Goal: Task Accomplishment & Management: Manage account settings

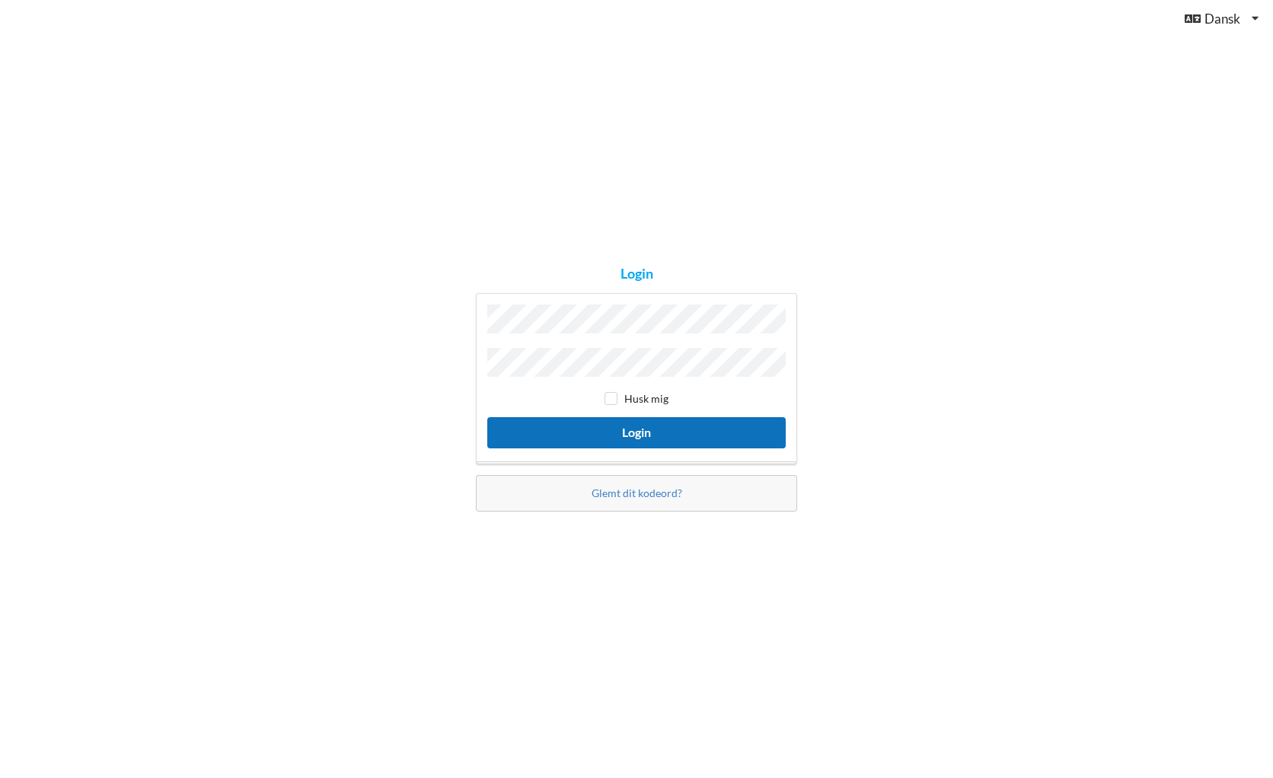
click at [607, 425] on button "Login" at bounding box center [636, 432] width 298 height 31
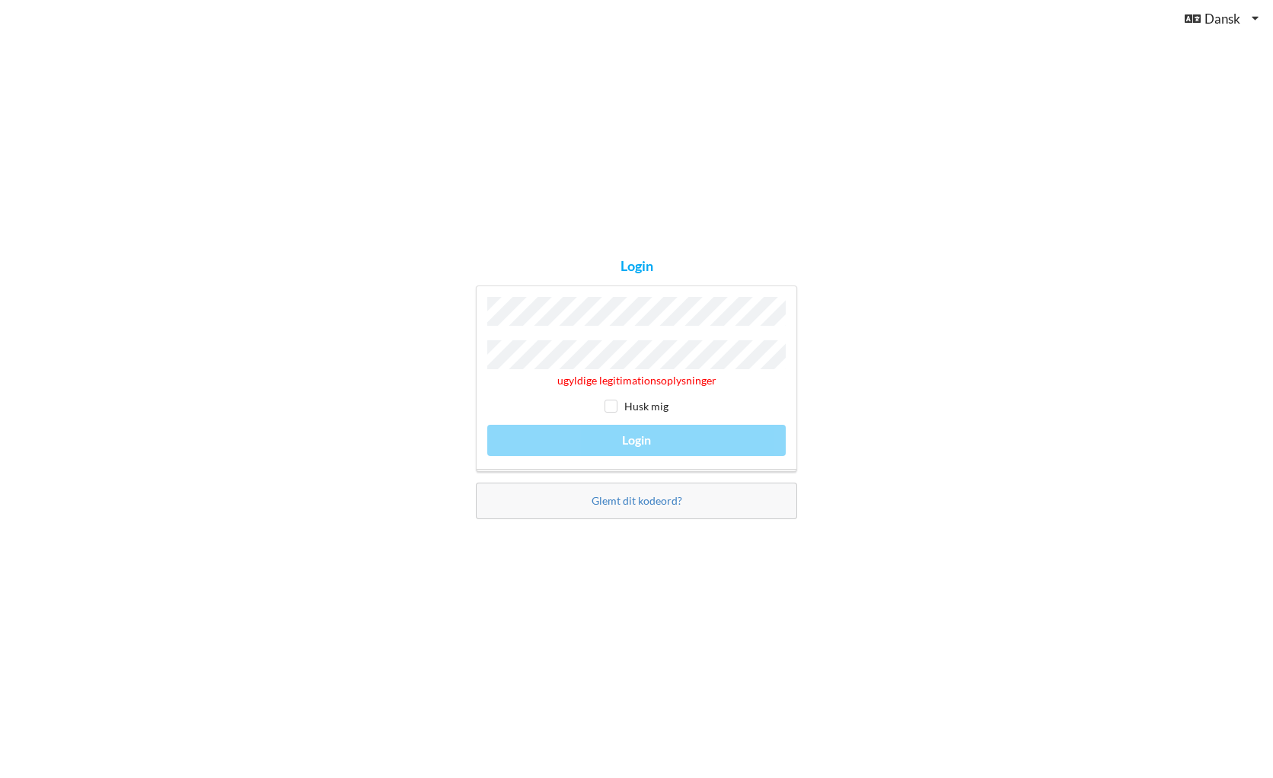
click at [479, 355] on div "ugyldige legitimationsoplysninger Husk mig Login" at bounding box center [636, 378] width 321 height 186
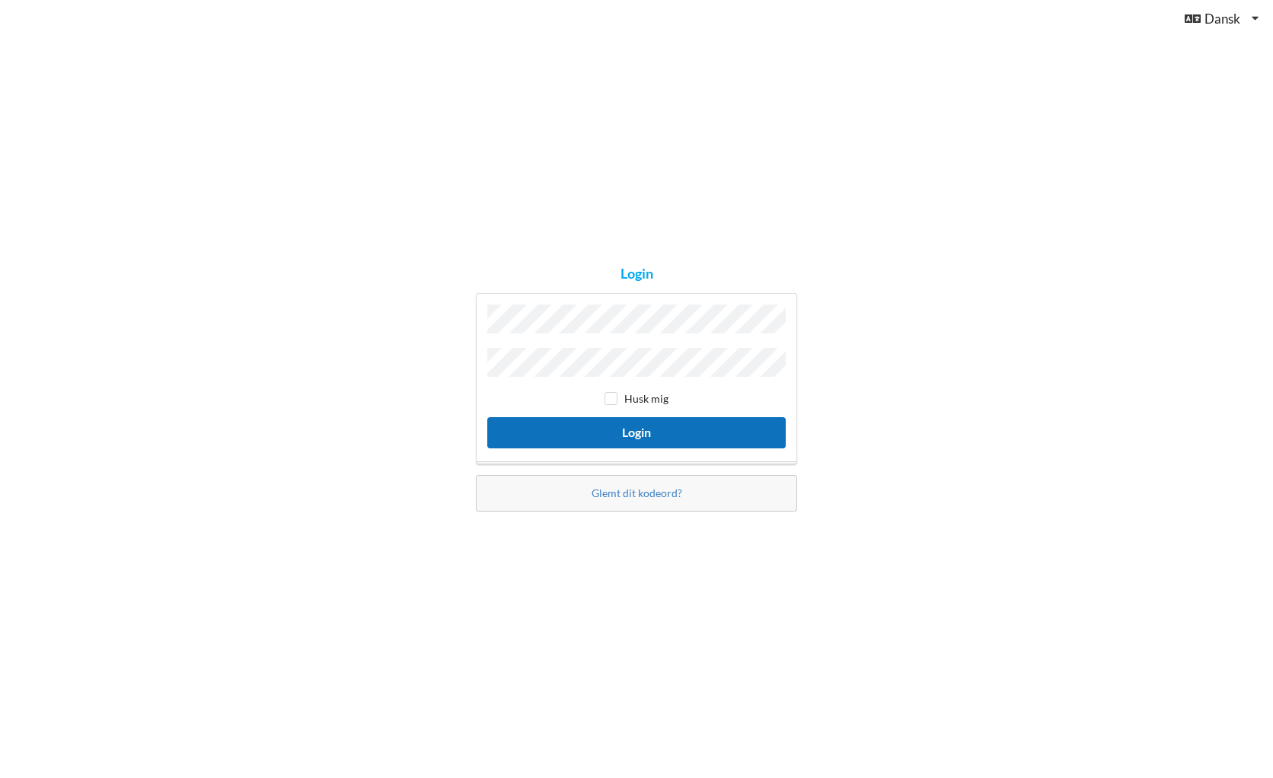
click at [635, 428] on button "Login" at bounding box center [636, 432] width 298 height 31
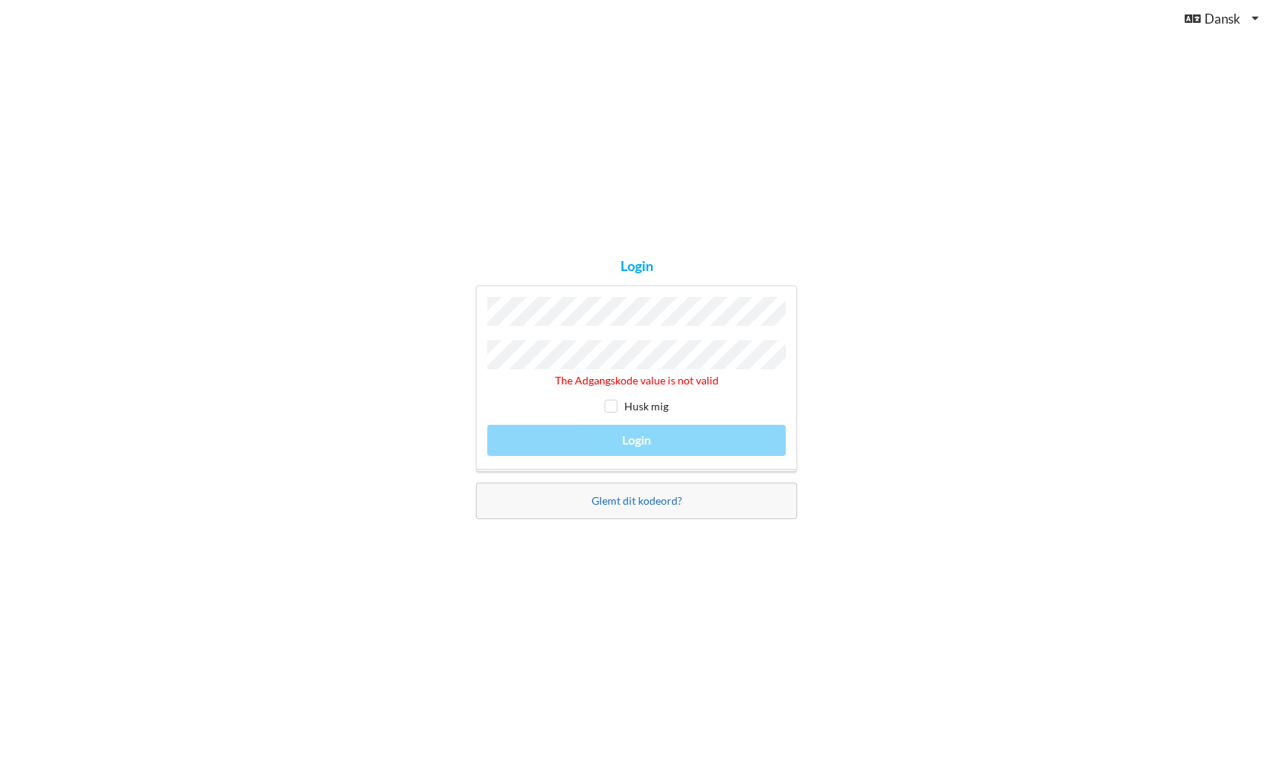
click at [625, 497] on link "Glemt dit kodeord?" at bounding box center [636, 500] width 91 height 13
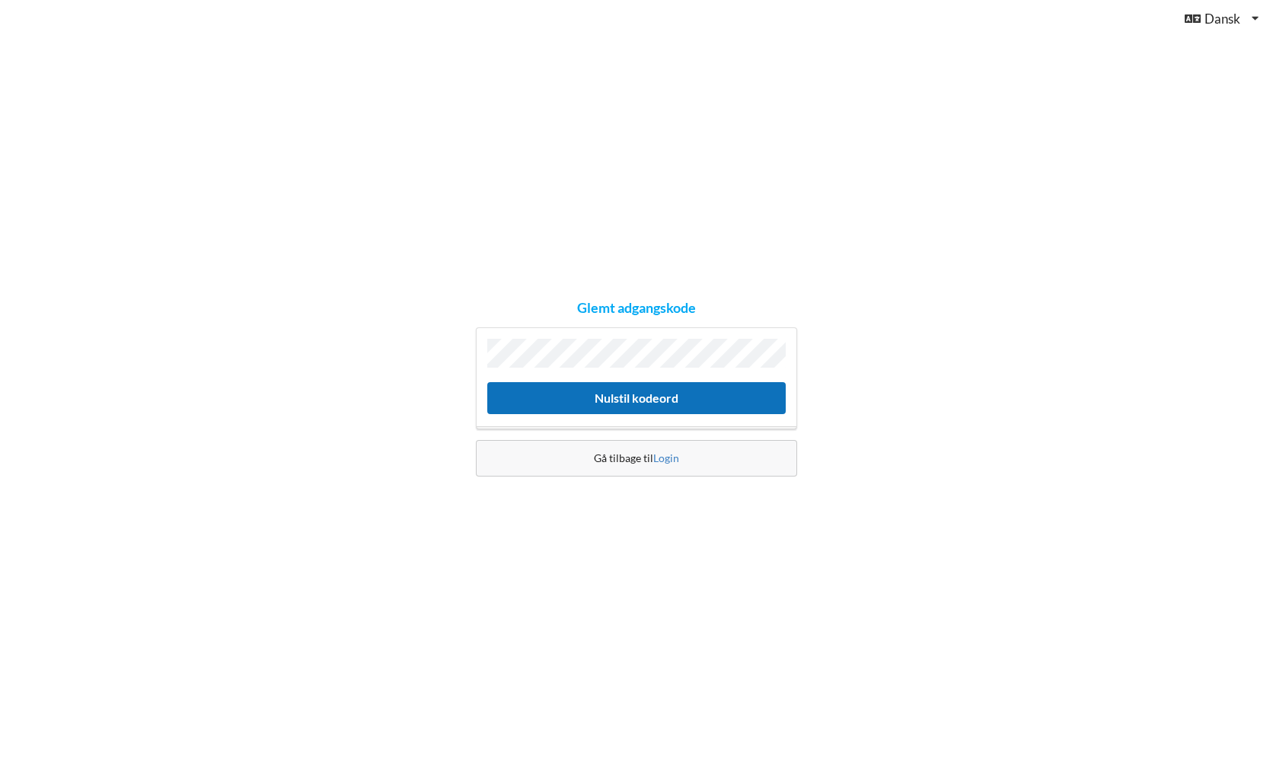
click at [630, 394] on button "Nulstil kodeord" at bounding box center [636, 397] width 298 height 31
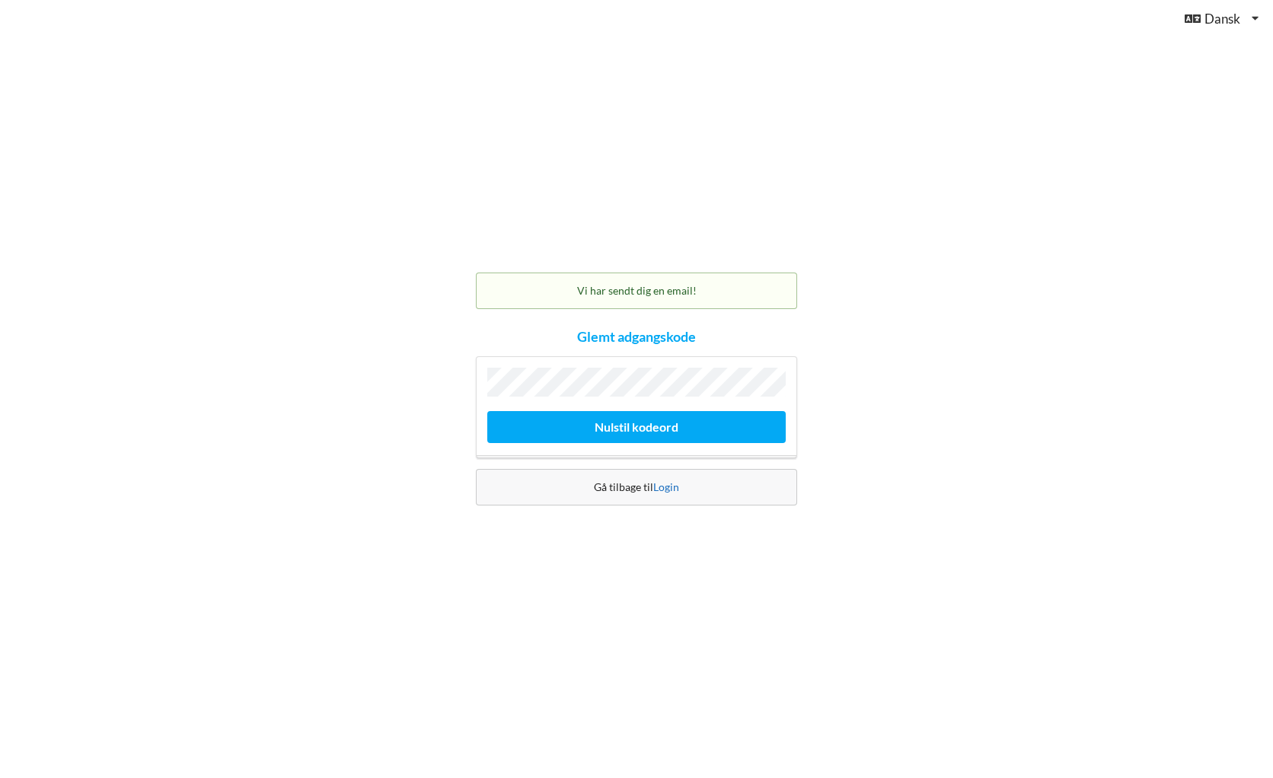
click at [674, 487] on link "Login" at bounding box center [666, 486] width 26 height 13
